Goal: Transaction & Acquisition: Purchase product/service

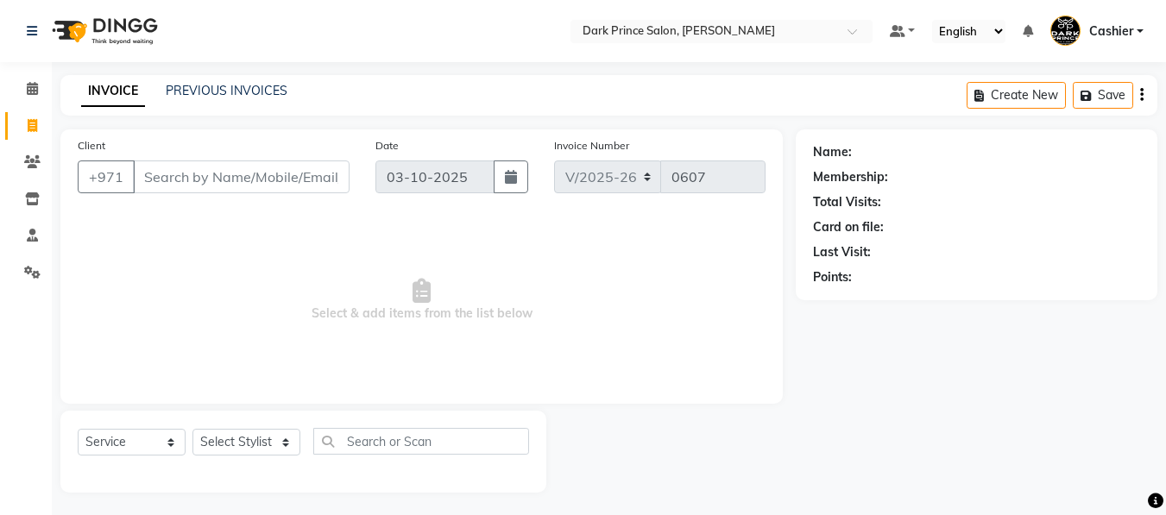
select select "8540"
select select "service"
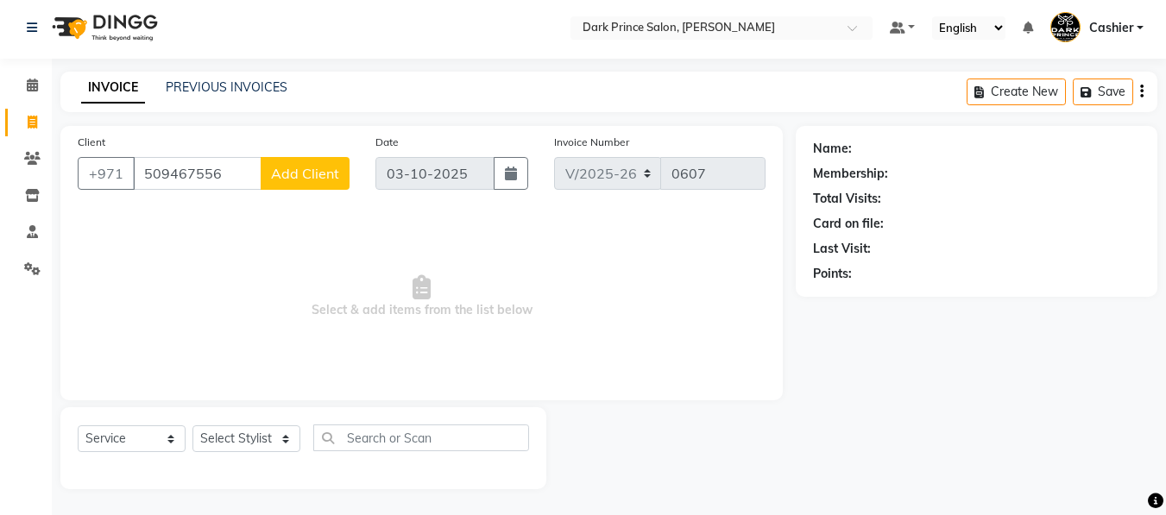
type input "509467556"
click at [312, 178] on span "Add Client" at bounding box center [305, 173] width 68 height 17
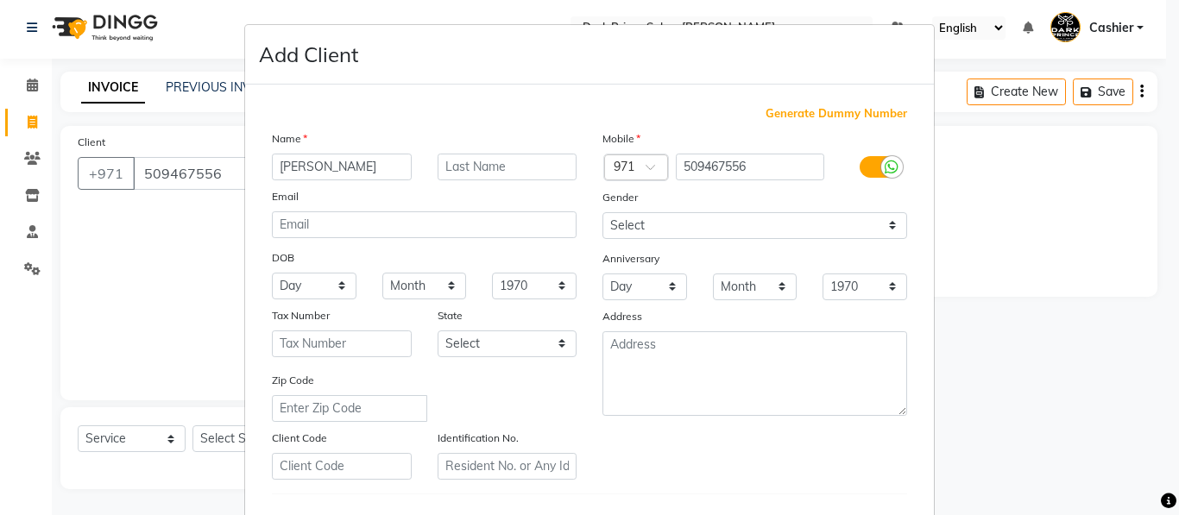
type input "[PERSON_NAME]"
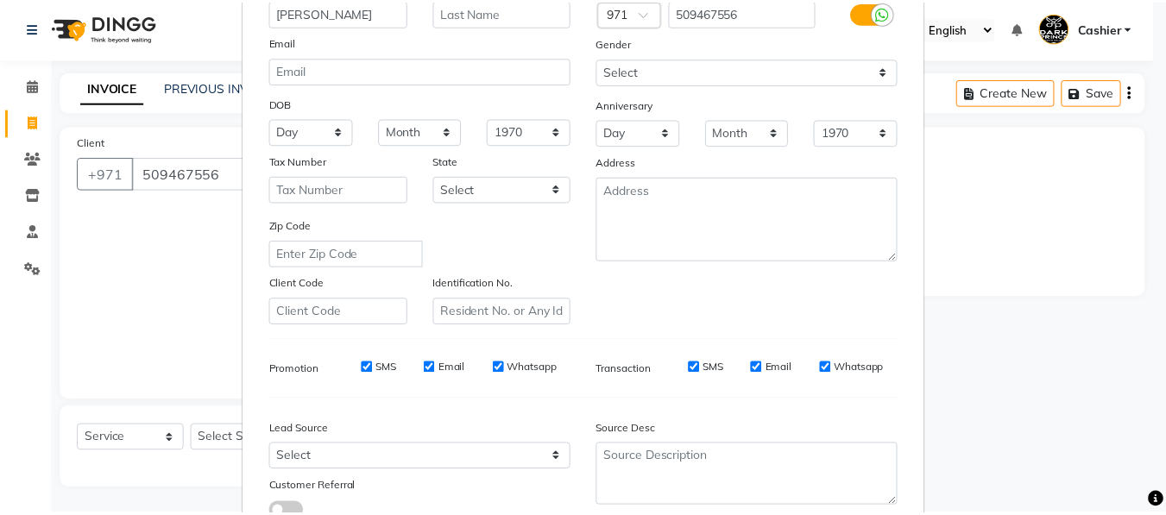
scroll to position [281, 0]
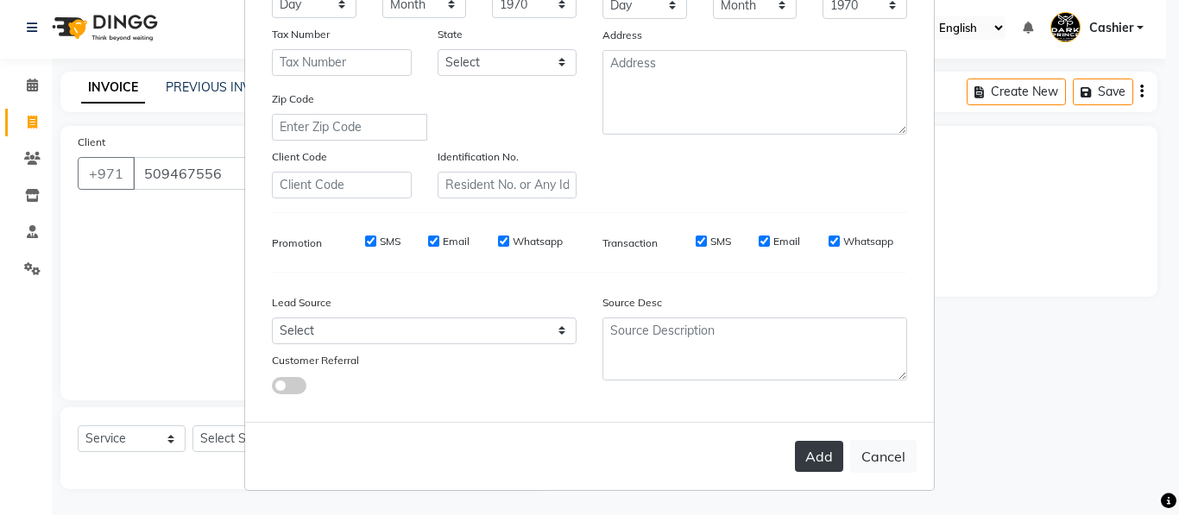
click at [802, 453] on button "Add" at bounding box center [819, 456] width 48 height 31
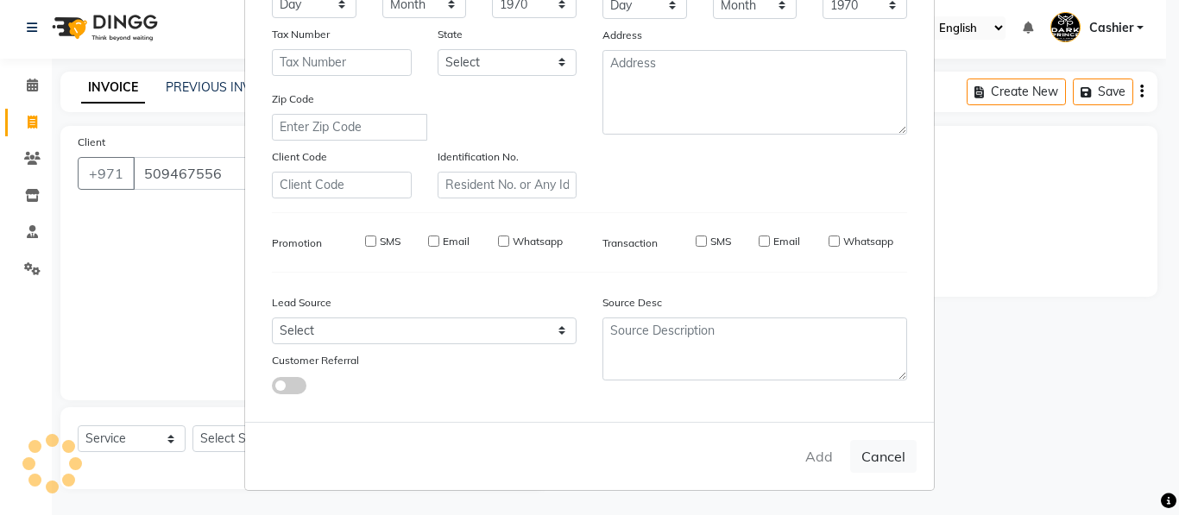
type input "50*****56"
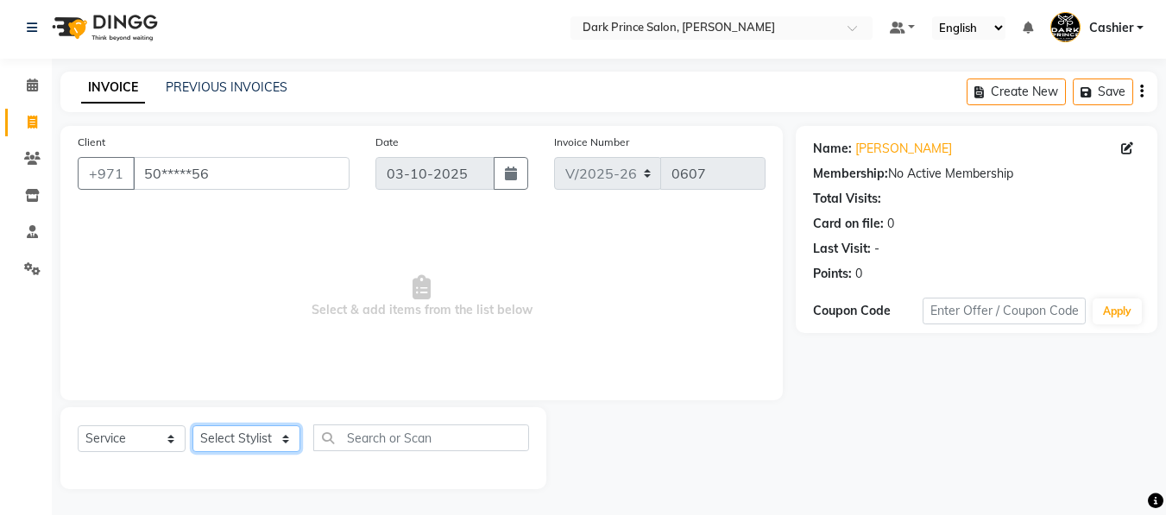
click at [275, 437] on select "Select Stylist [PERSON_NAME] [PERSON_NAME]" at bounding box center [246, 438] width 108 height 27
select select "84431"
click at [192, 425] on select "Select Stylist [PERSON_NAME] [PERSON_NAME]" at bounding box center [246, 438] width 108 height 27
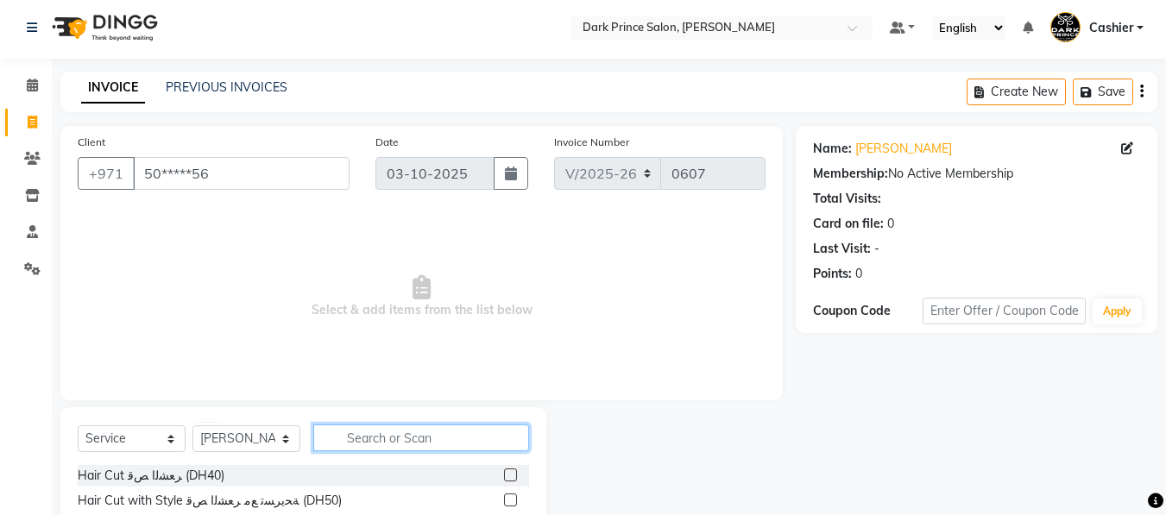
click at [393, 444] on input "text" at bounding box center [421, 438] width 216 height 27
type input "m"
type input "ped"
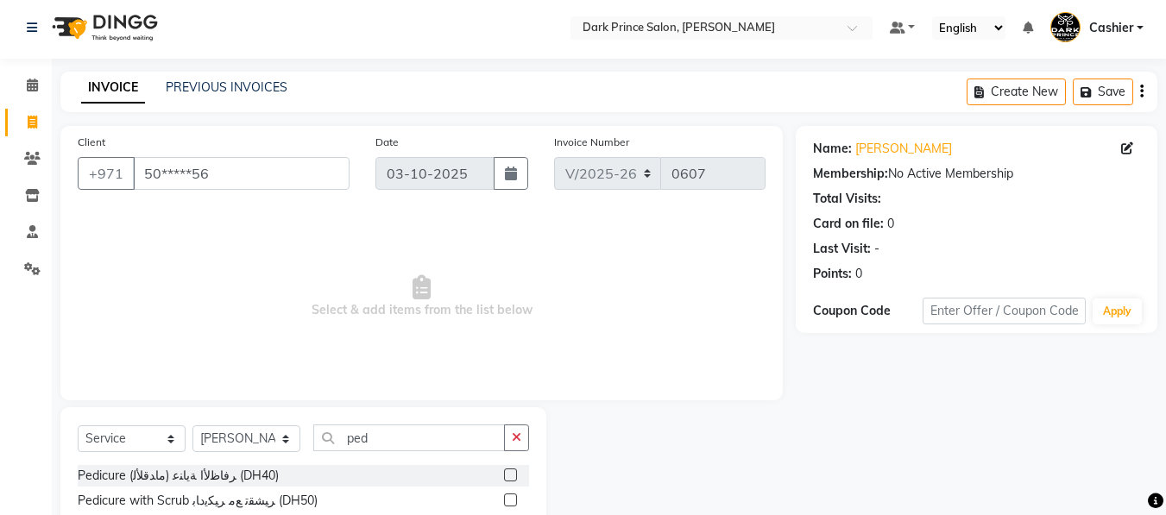
click at [281, 476] on div "Pedicure (ماﺪﻗﻸﻟ) ﺮﻓﺎﻇﻷا ﺔﻳﺎﻨﻋ (DH40)" at bounding box center [303, 476] width 451 height 22
click at [504, 470] on label at bounding box center [510, 475] width 13 height 13
click at [504, 470] on input "checkbox" at bounding box center [509, 475] width 11 height 11
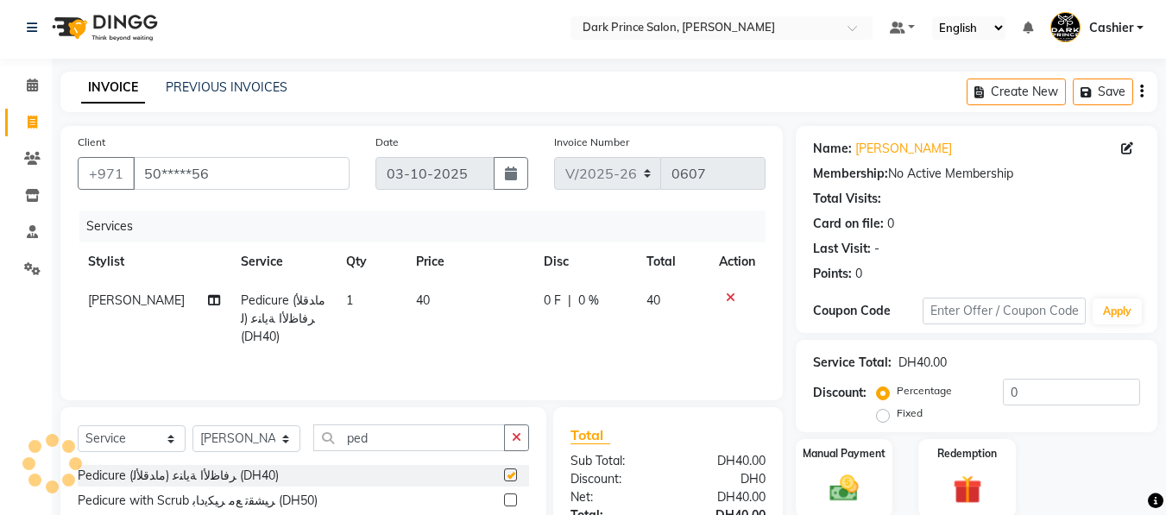
checkbox input "false"
click at [430, 302] on td "40" at bounding box center [470, 318] width 128 height 75
select select "84431"
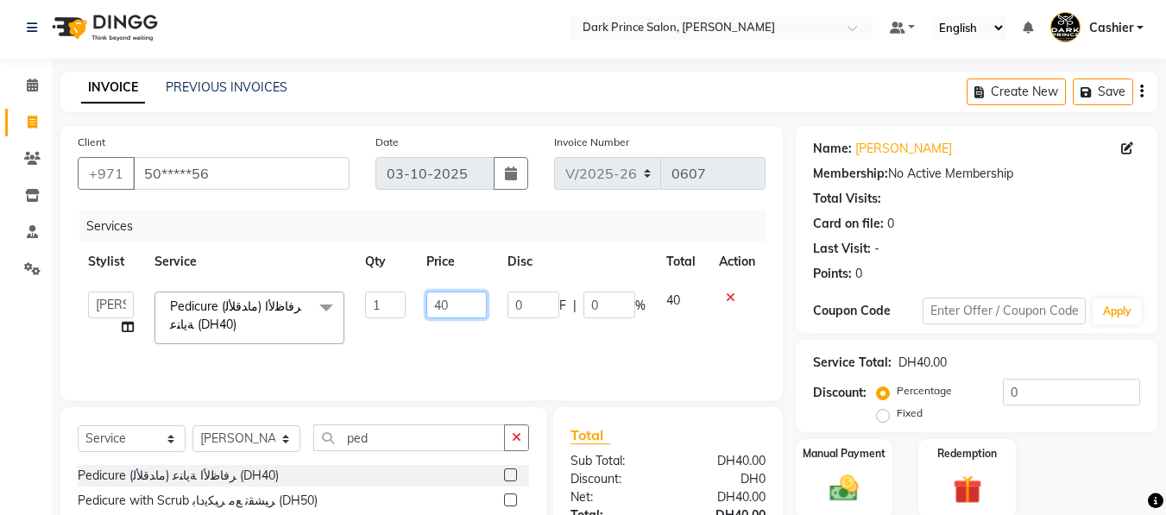
click at [476, 305] on input "40" at bounding box center [456, 305] width 60 height 27
type input "4"
type input "30"
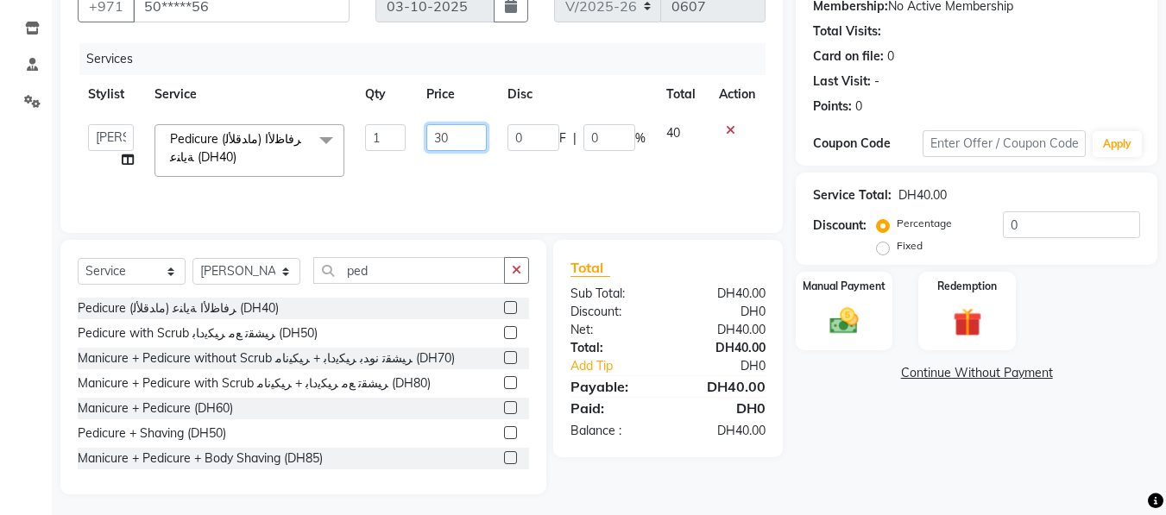
scroll to position [176, 0]
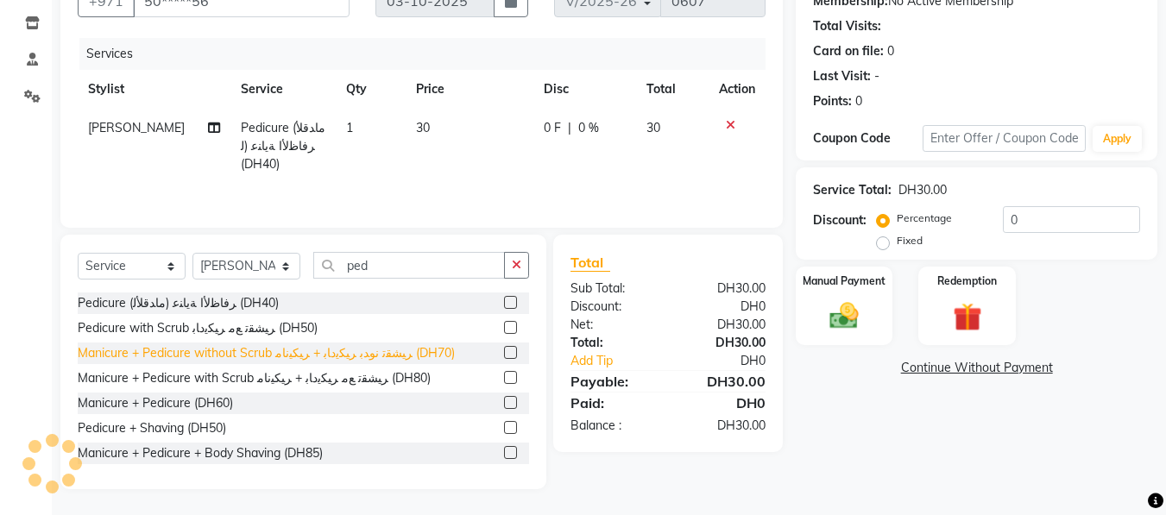
click at [403, 353] on div "Manicure + Pedicure without Scrub ﺮﻴﺸﻘﺗ نوﺪﺑ ﺮﻴﻜﻳدﺎﺑ + ﺮﻴﻜﻴﻧﺎﻣ (DH70)" at bounding box center [266, 353] width 377 height 18
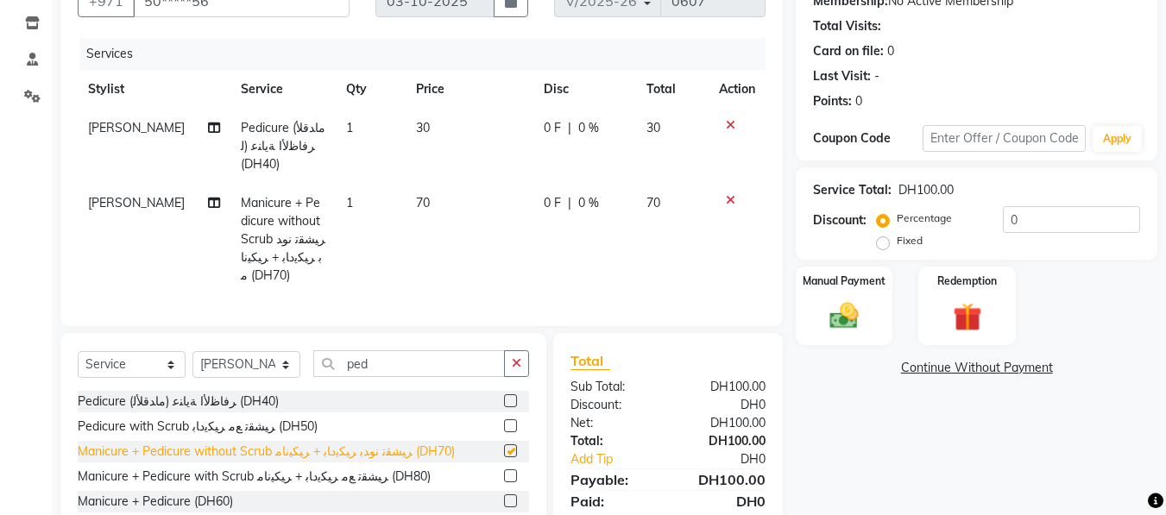
checkbox input "false"
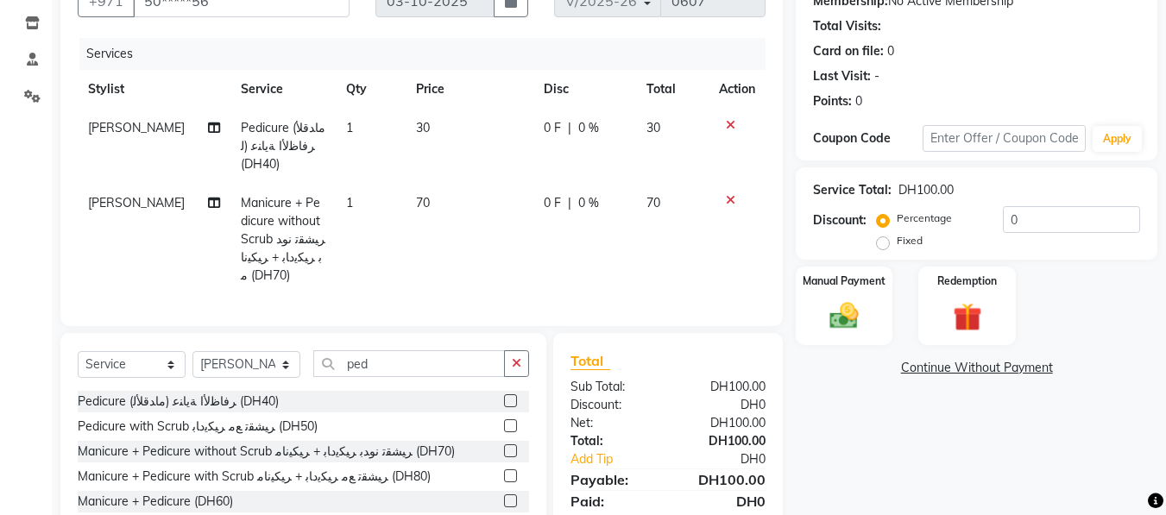
scroll to position [287, 0]
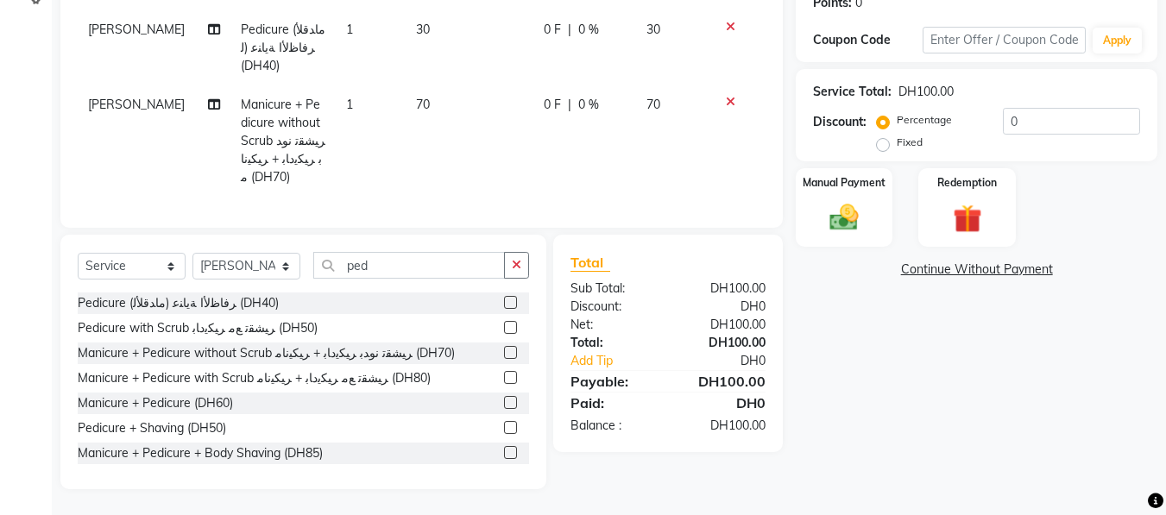
click at [317, 400] on div "Manicure + Pedicure (DH60)" at bounding box center [303, 404] width 451 height 22
click at [504, 405] on label at bounding box center [510, 402] width 13 height 13
click at [504, 405] on input "checkbox" at bounding box center [509, 403] width 11 height 11
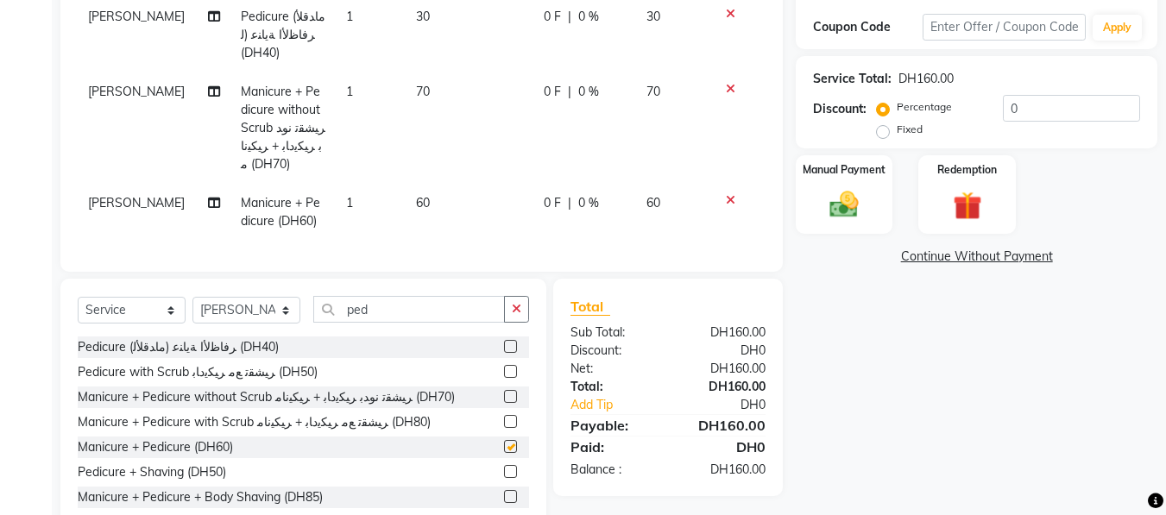
checkbox input "false"
click at [448, 194] on td "60" at bounding box center [470, 212] width 128 height 57
select select "84431"
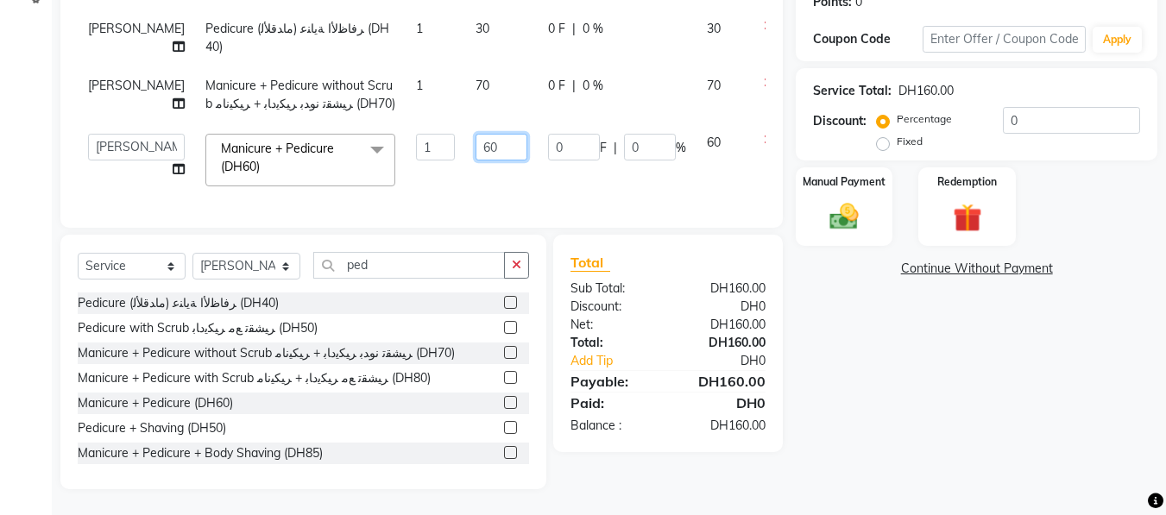
click at [477, 135] on input "60" at bounding box center [501, 147] width 52 height 27
type input "6"
type input "50"
click at [405, 268] on div "Client +971 50*****56 Date [DATE] Invoice Number V/2025 V/[PHONE_NUMBER] Servic…" at bounding box center [421, 171] width 748 height 635
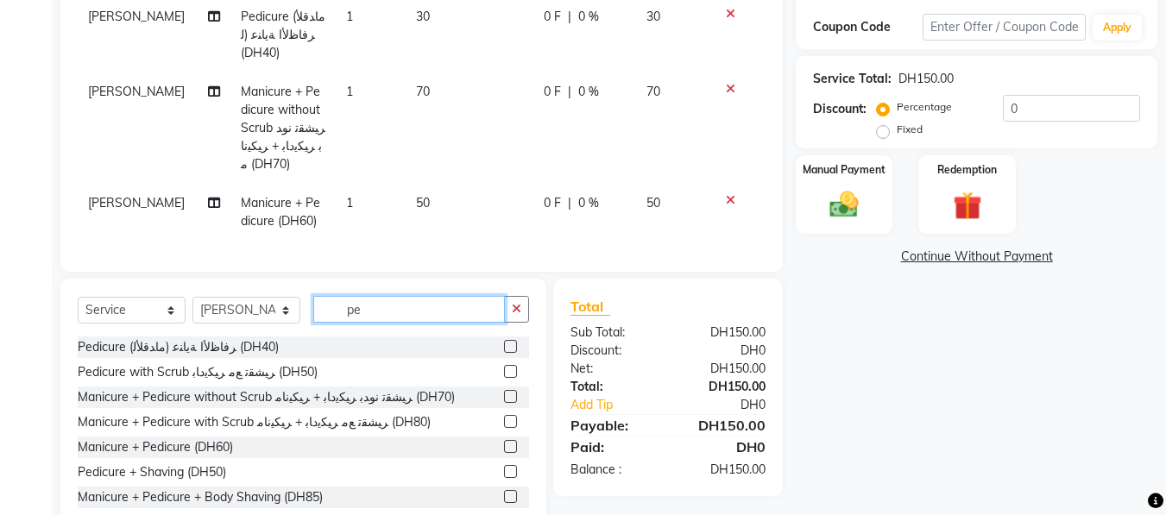
type input "p"
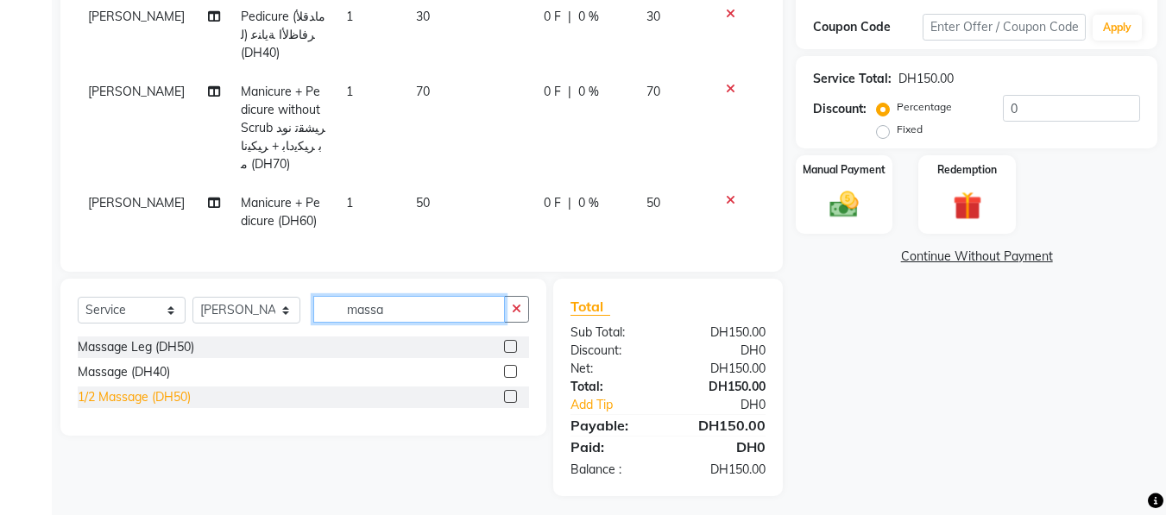
type input "massa"
click at [166, 406] on div "1/2 Massage (DH50)" at bounding box center [134, 397] width 113 height 18
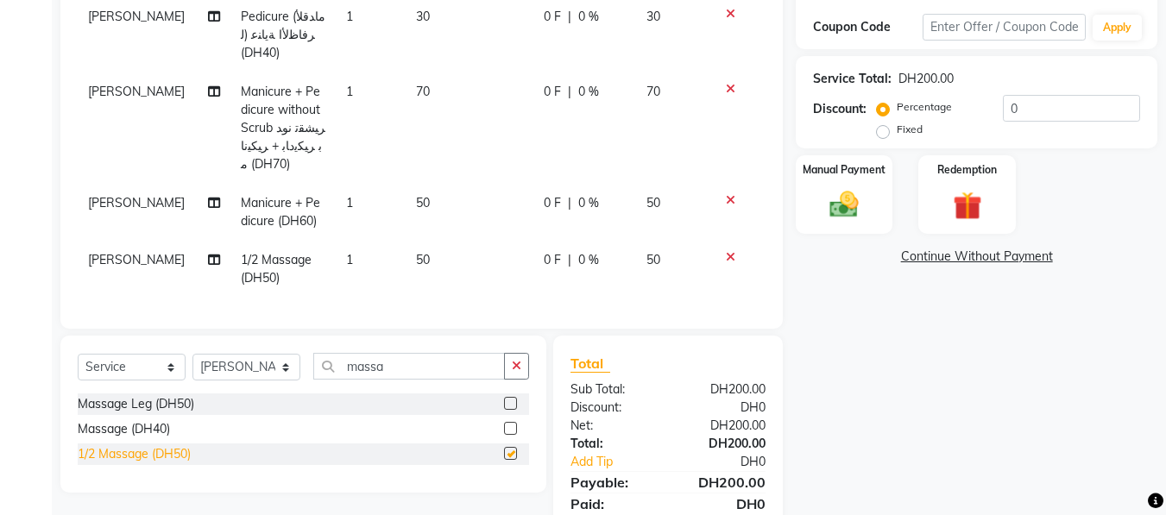
checkbox input "false"
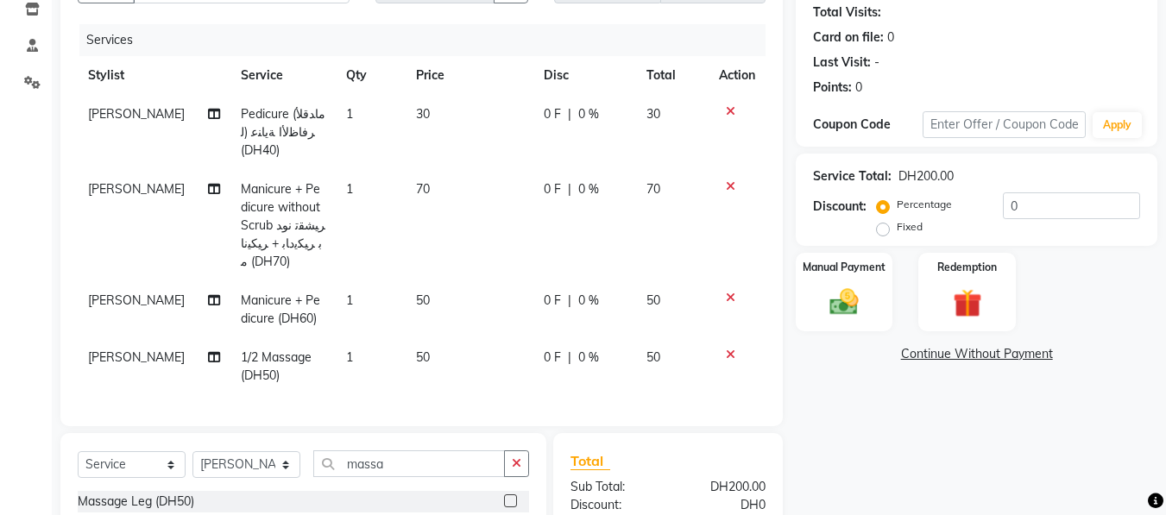
scroll to position [339, 0]
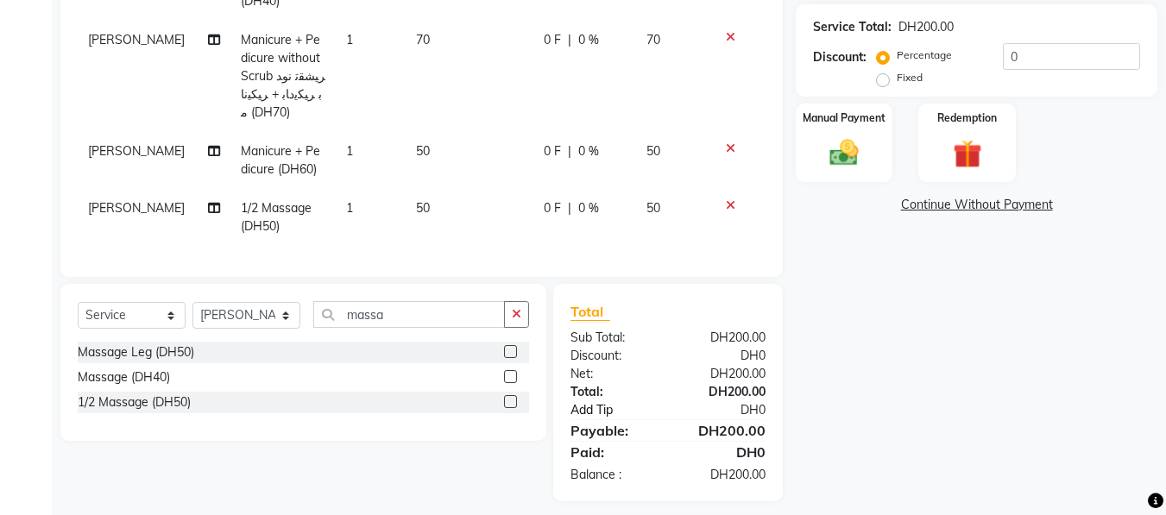
click at [606, 419] on link "Add Tip" at bounding box center [621, 410] width 129 height 18
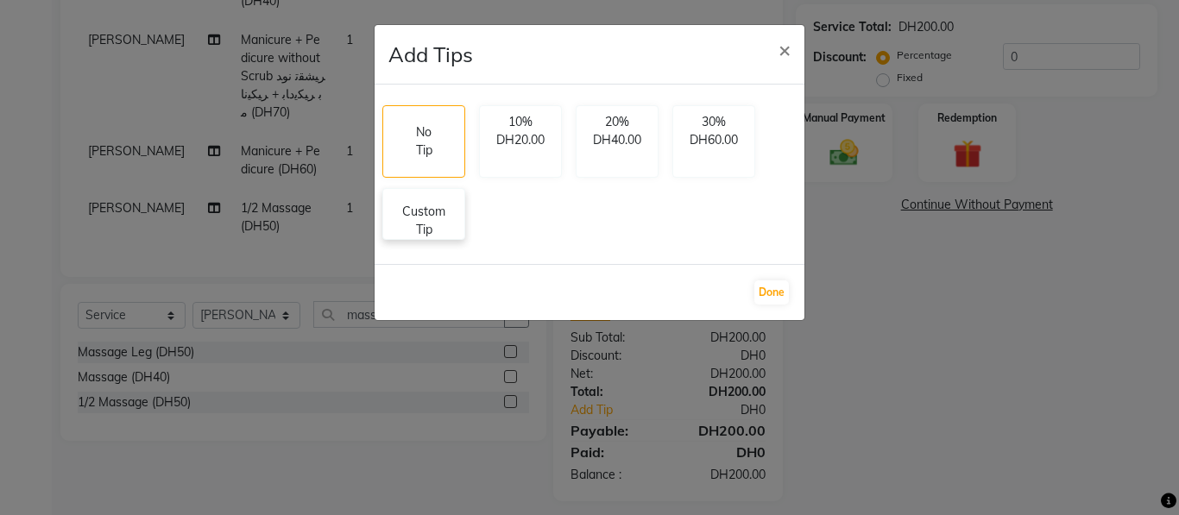
click at [406, 220] on p "Custom Tip" at bounding box center [423, 221] width 60 height 36
select select "84431"
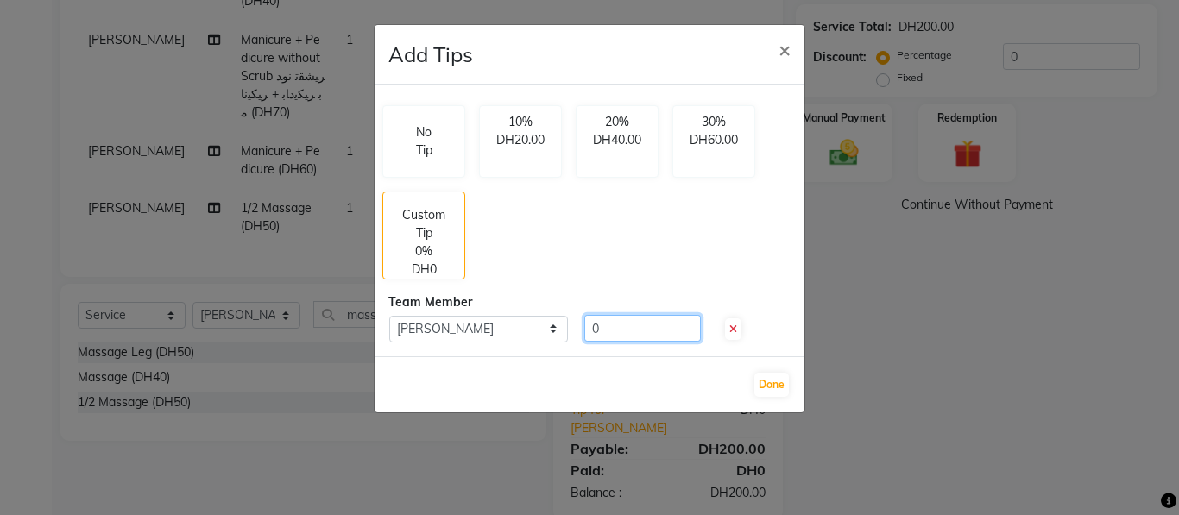
click at [619, 327] on input "0" at bounding box center [642, 328] width 116 height 27
type input "40"
click at [769, 379] on button "Done" at bounding box center [771, 385] width 35 height 24
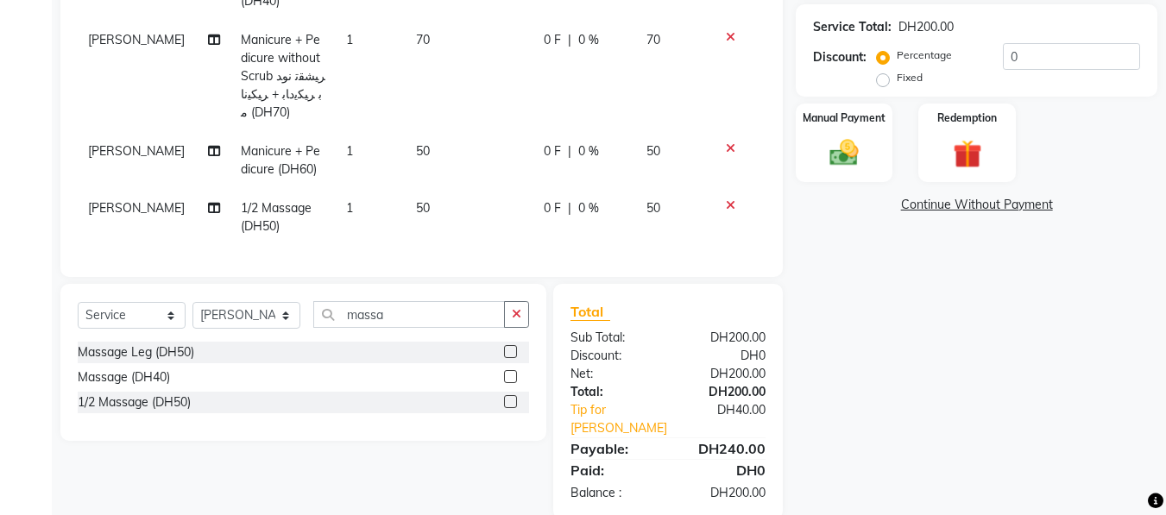
click at [434, 148] on td "50" at bounding box center [470, 160] width 128 height 57
select select "84431"
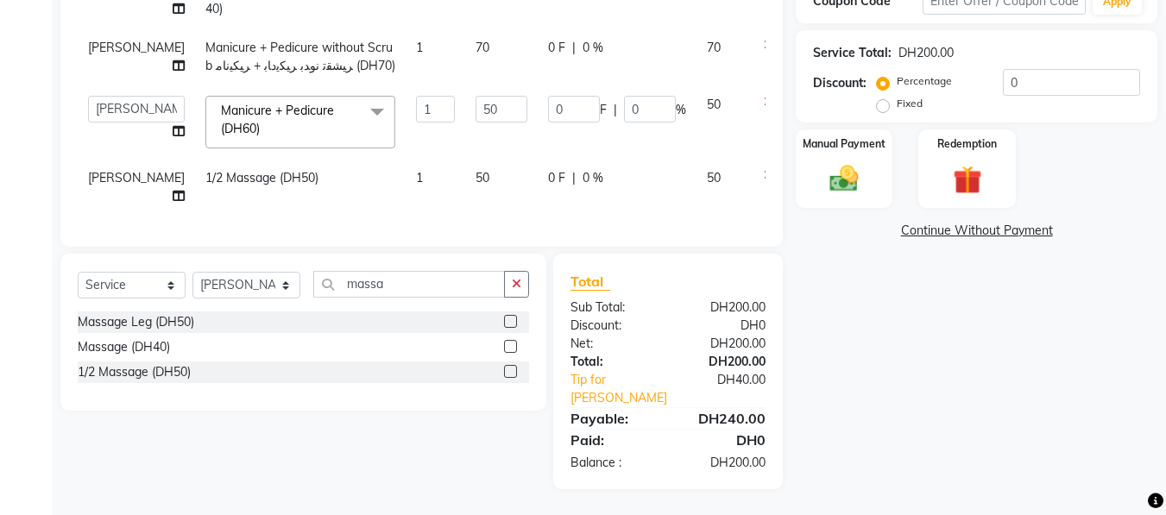
scroll to position [308, 0]
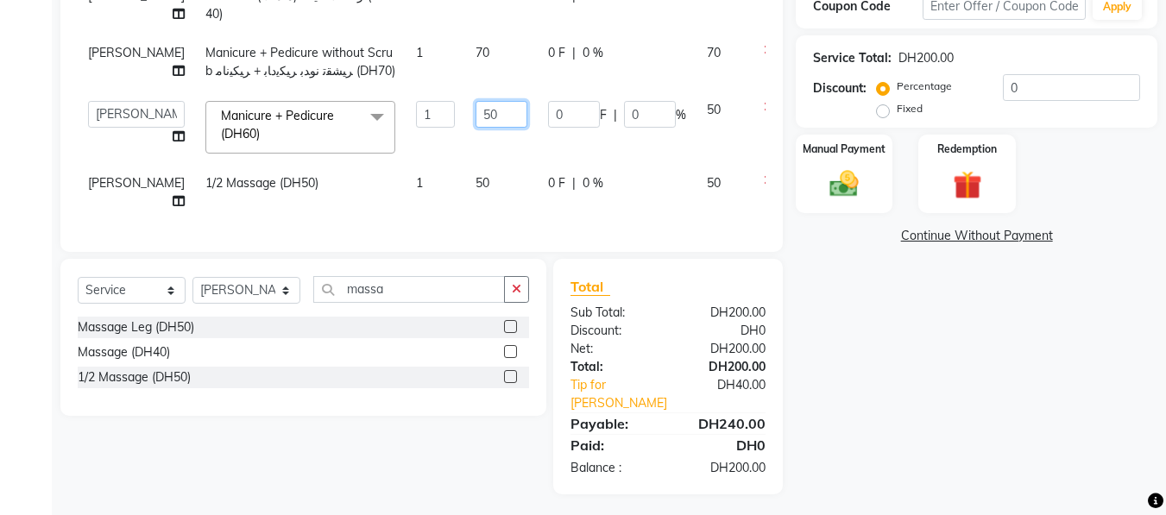
click at [475, 121] on input "50" at bounding box center [501, 114] width 52 height 27
type input "5"
type input "60"
click at [841, 194] on img at bounding box center [844, 184] width 48 height 35
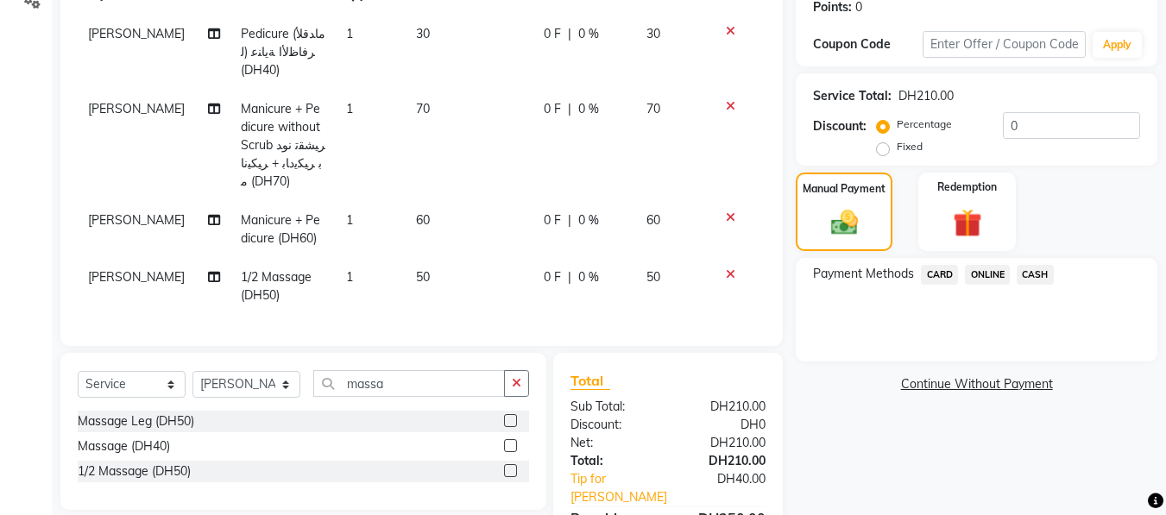
scroll to position [364, 0]
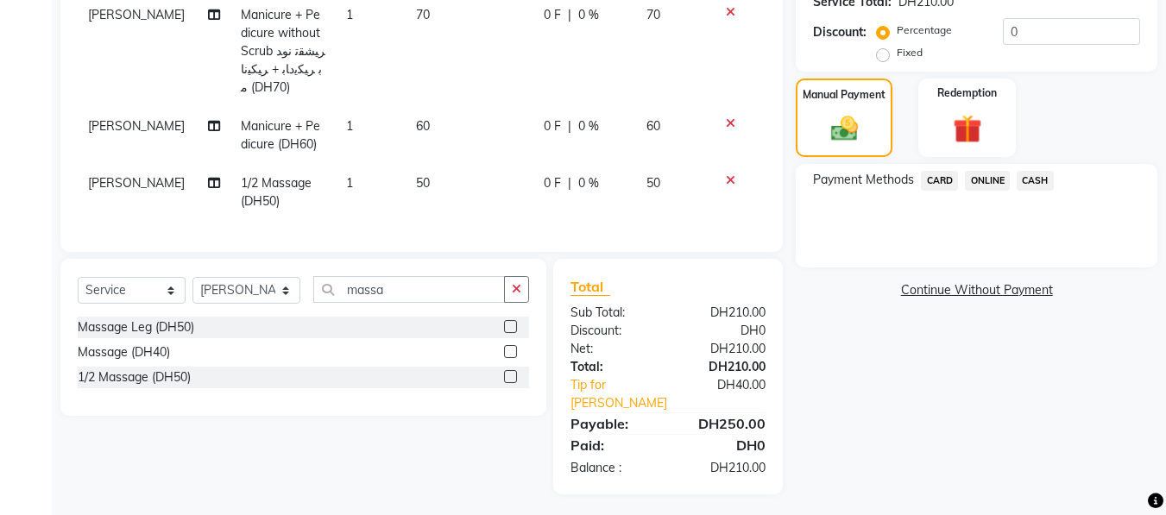
click at [938, 177] on span "CARD" at bounding box center [939, 181] width 37 height 20
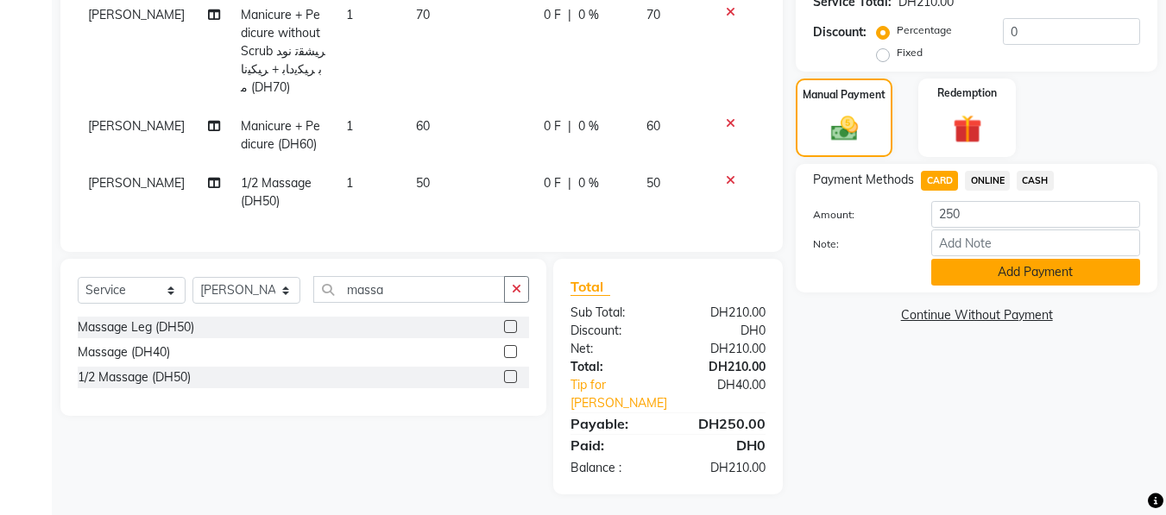
click at [1032, 269] on button "Add Payment" at bounding box center [1035, 272] width 209 height 27
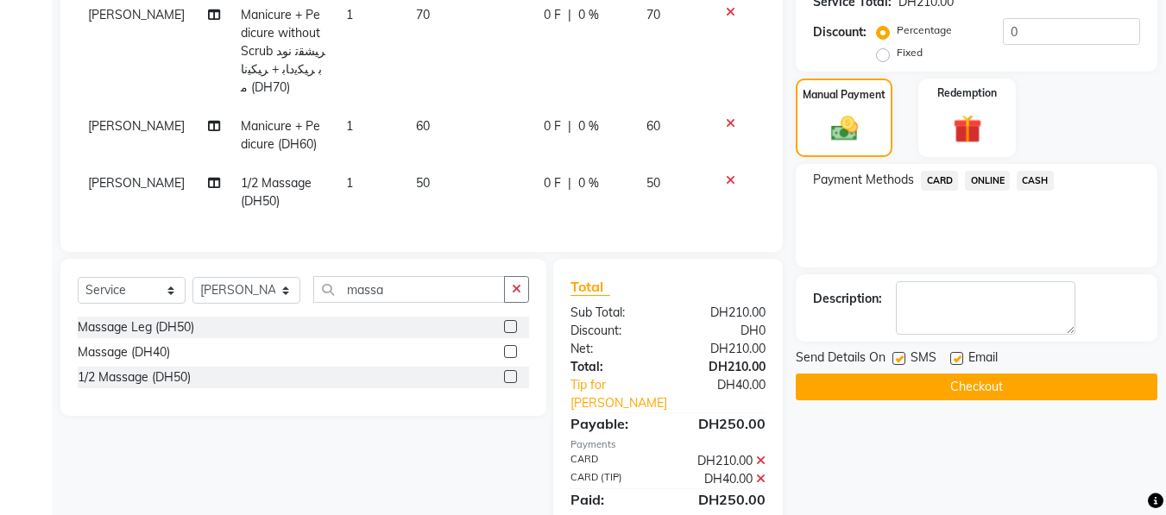
click at [1010, 384] on button "Checkout" at bounding box center [977, 387] width 362 height 27
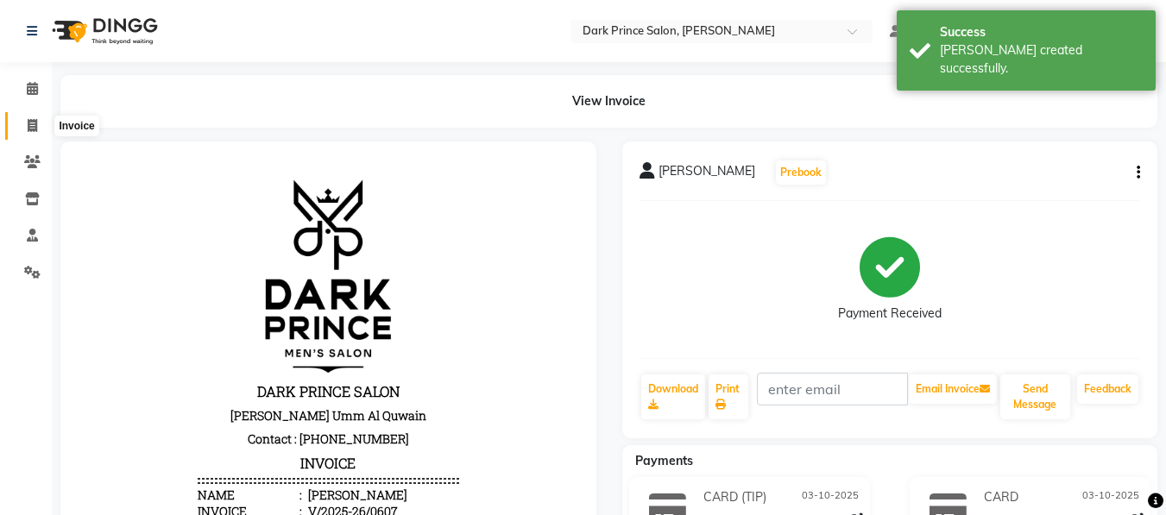
click at [28, 129] on icon at bounding box center [32, 125] width 9 height 13
select select "service"
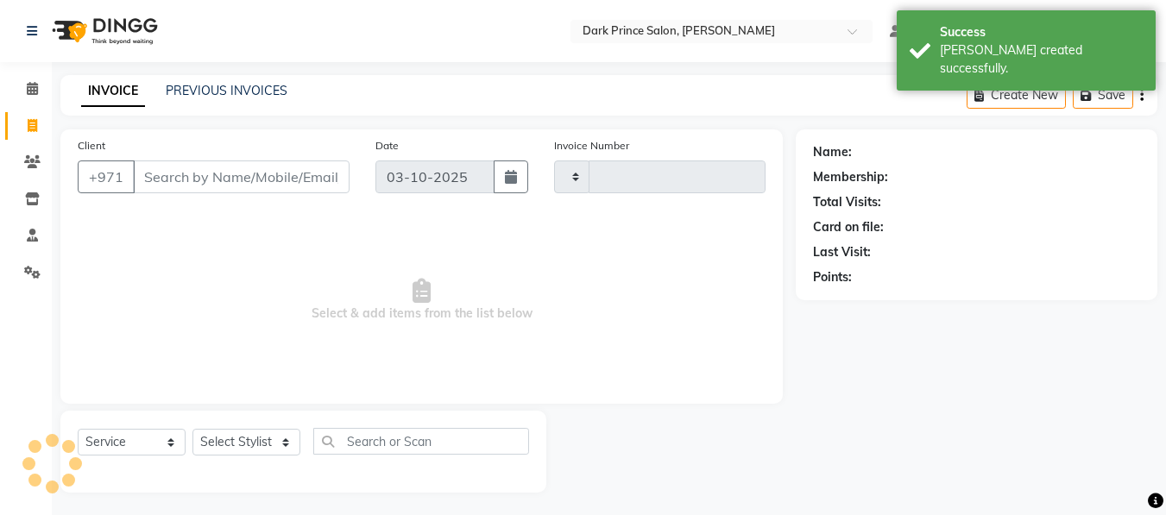
scroll to position [3, 0]
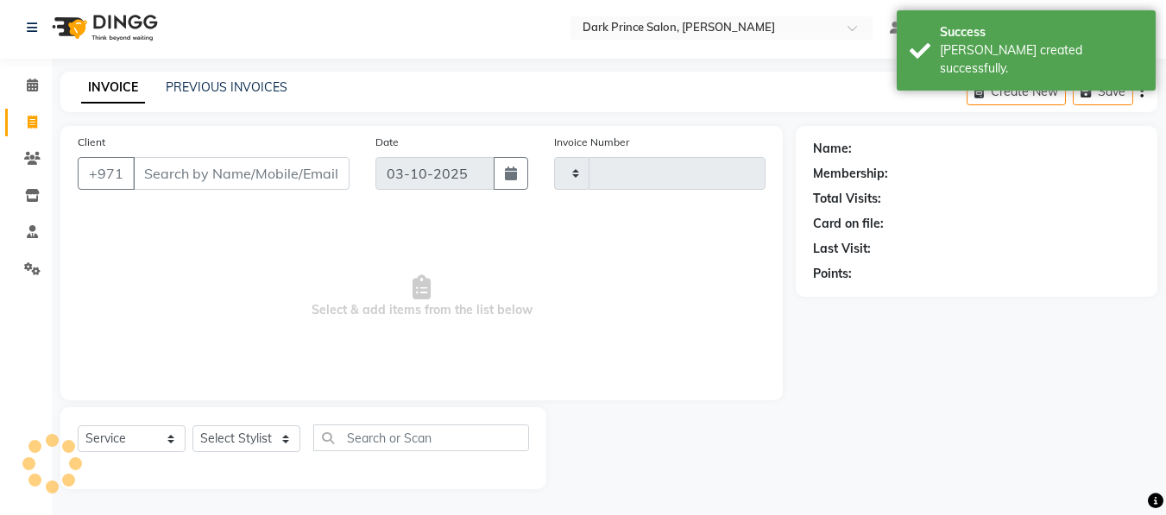
type input "0608"
select select "8540"
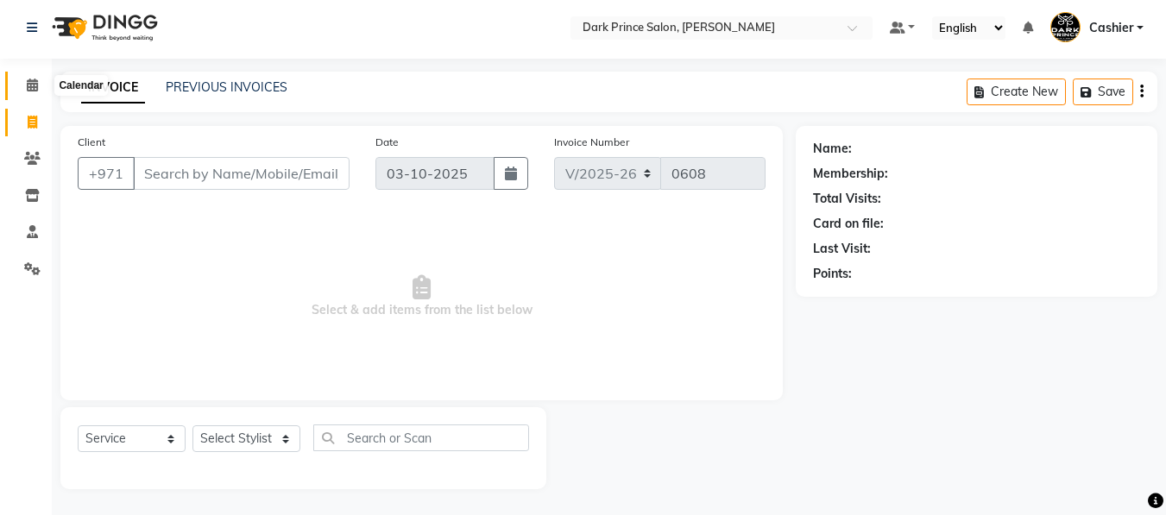
click at [33, 86] on icon at bounding box center [32, 85] width 11 height 13
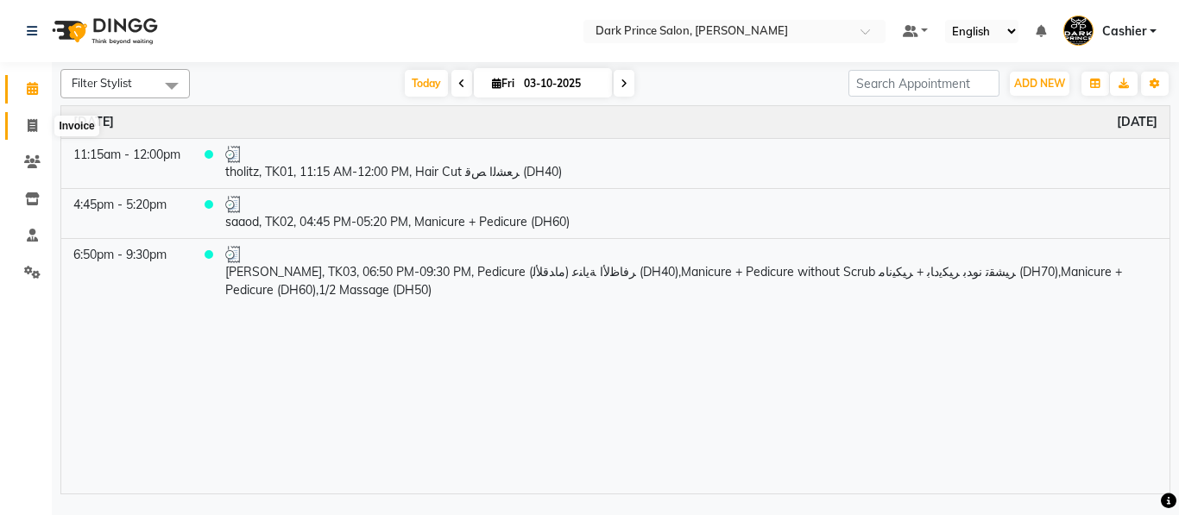
click at [38, 130] on span at bounding box center [32, 126] width 30 height 20
select select "service"
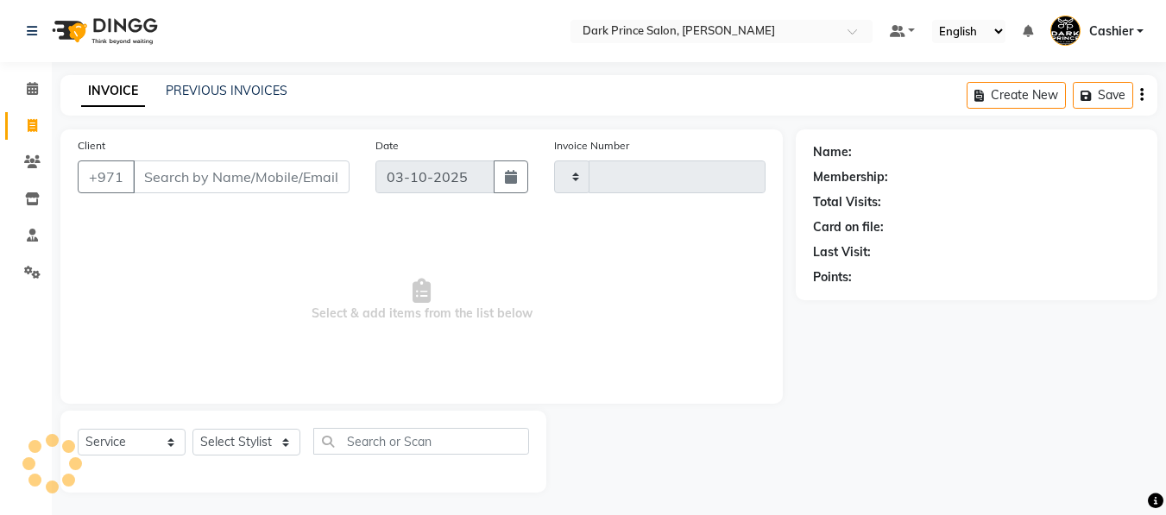
type input "0608"
select select "8540"
click at [38, 130] on span at bounding box center [32, 126] width 30 height 20
select select "service"
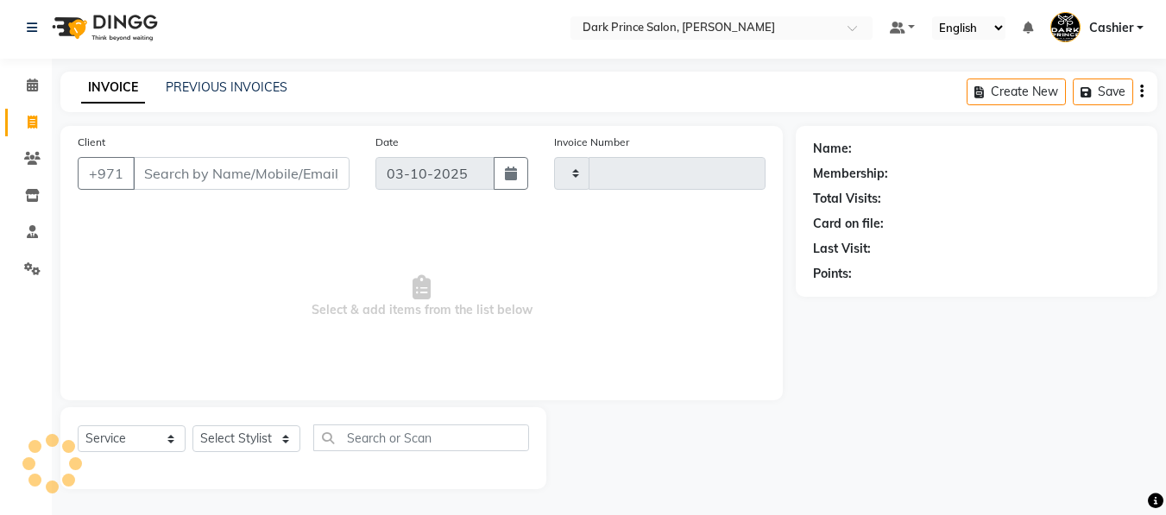
type input "0608"
select select "8540"
click at [27, 148] on link "Clients" at bounding box center [25, 159] width 41 height 28
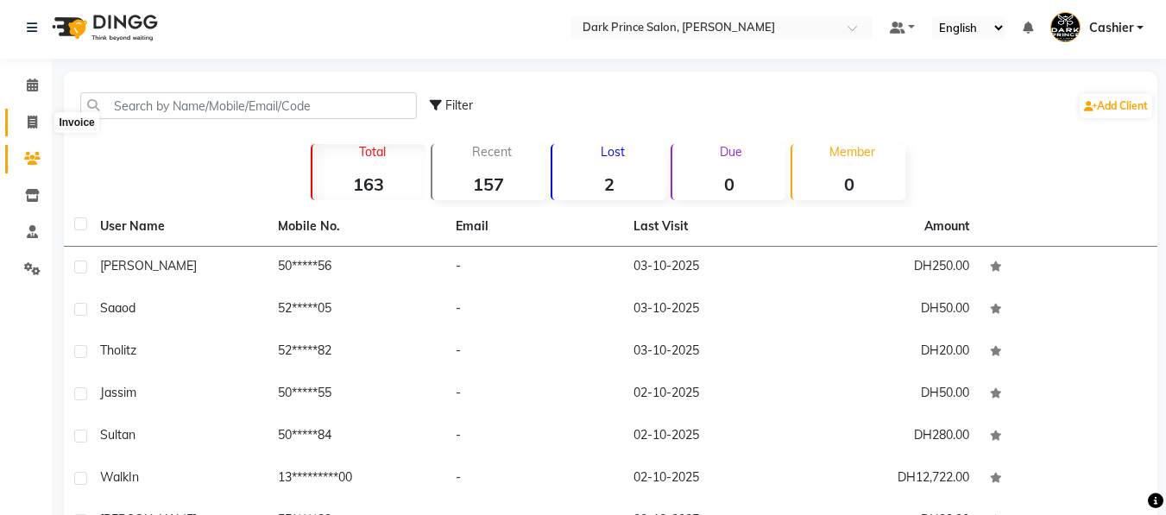
click at [40, 121] on span at bounding box center [32, 123] width 30 height 20
select select "service"
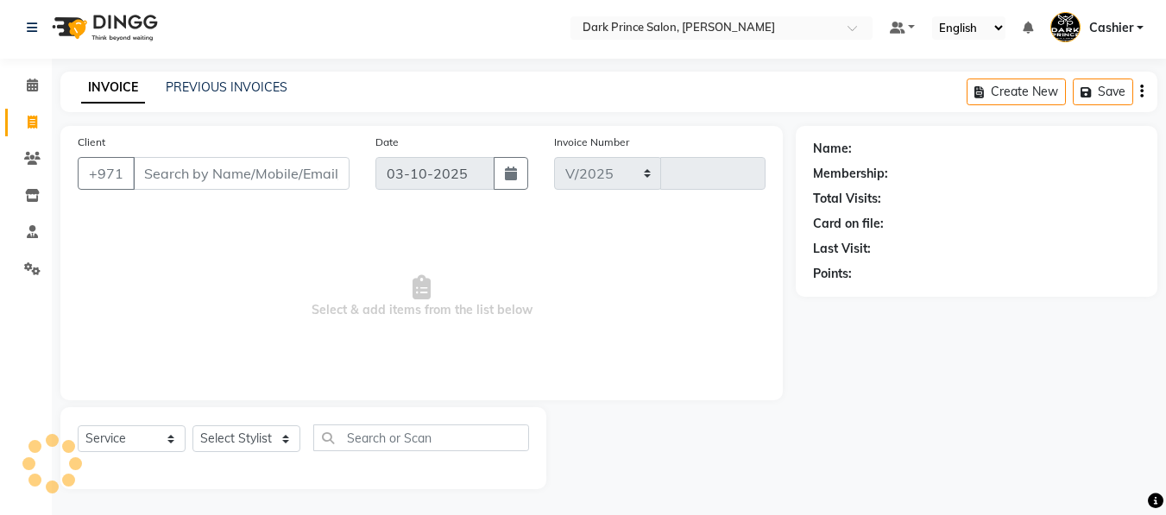
select select "8540"
type input "0608"
click at [40, 121] on span at bounding box center [32, 123] width 30 height 20
select select "service"
type input "0608"
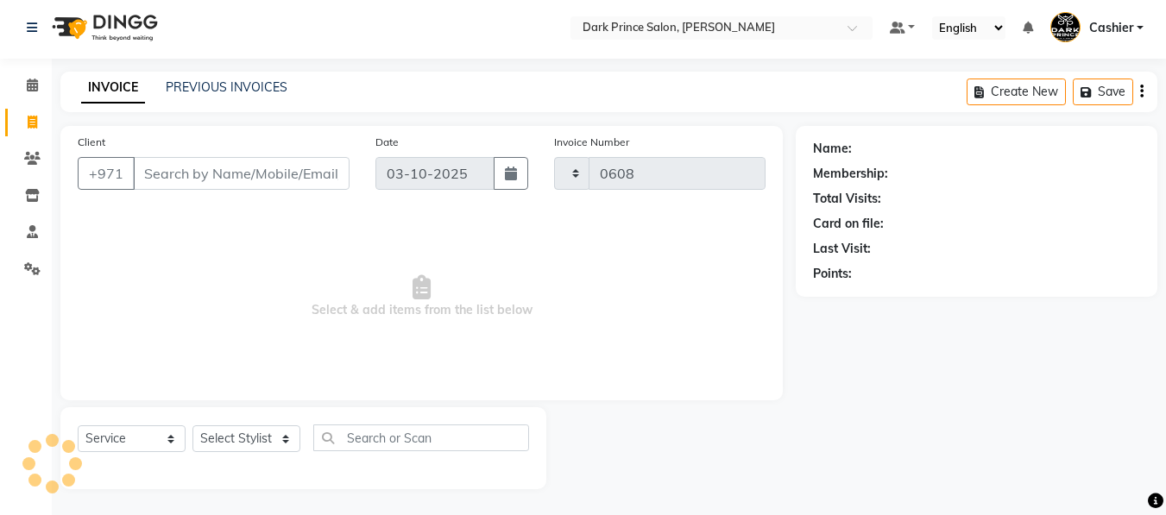
select select "8540"
click at [40, 121] on span at bounding box center [32, 123] width 30 height 20
select select "service"
select select "8540"
type input "0608"
